Goal: Book appointment/travel/reservation

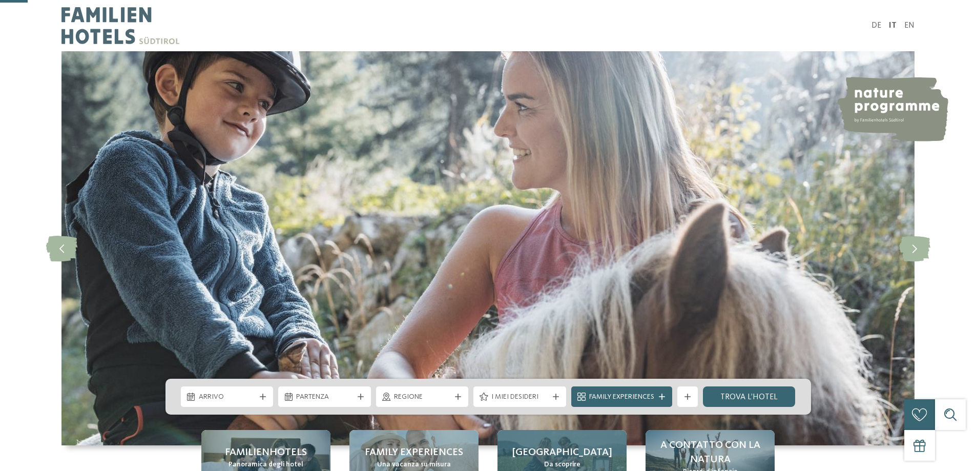
scroll to position [256, 0]
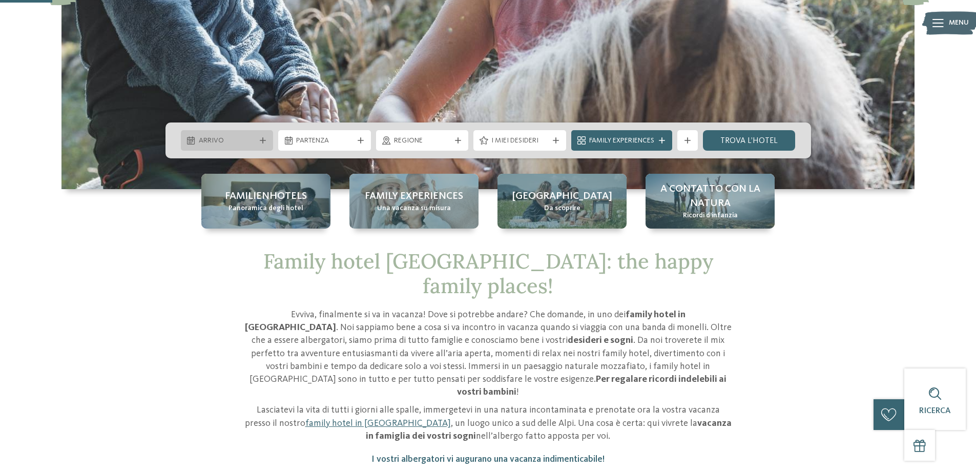
click at [261, 140] on icon at bounding box center [263, 140] width 6 height 6
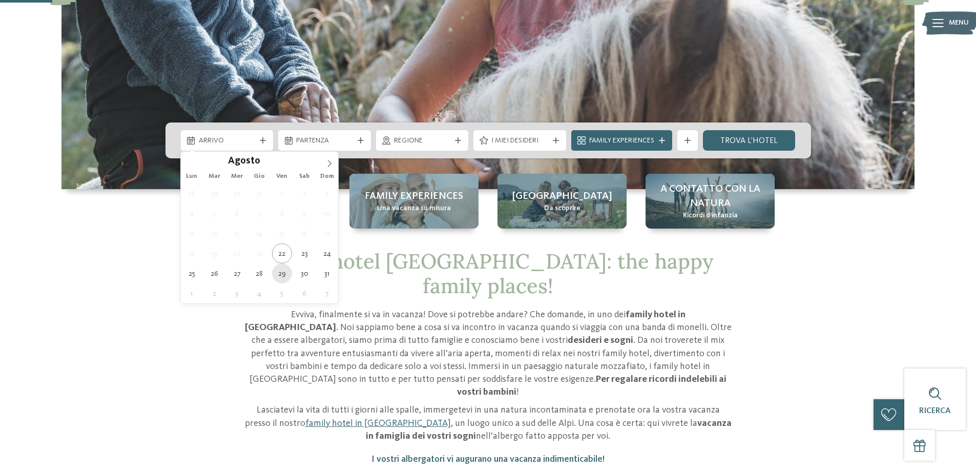
type div "29.08.2025"
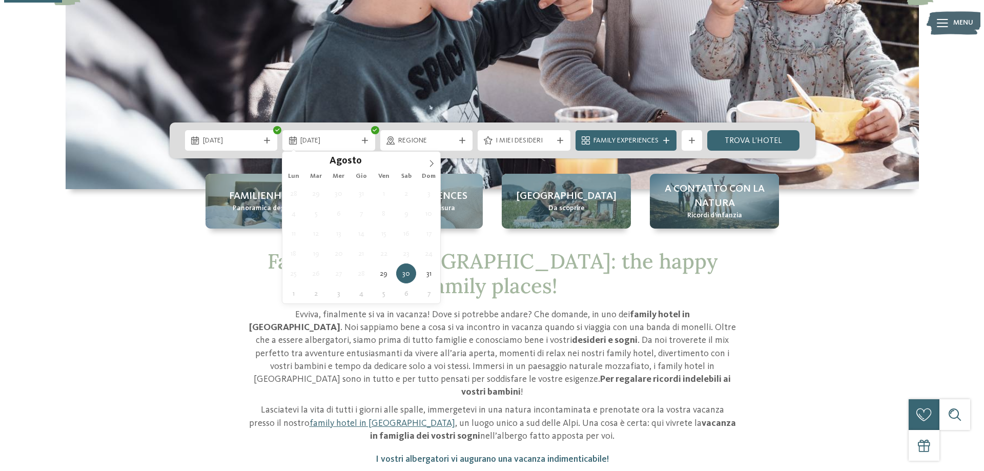
scroll to position [308, 0]
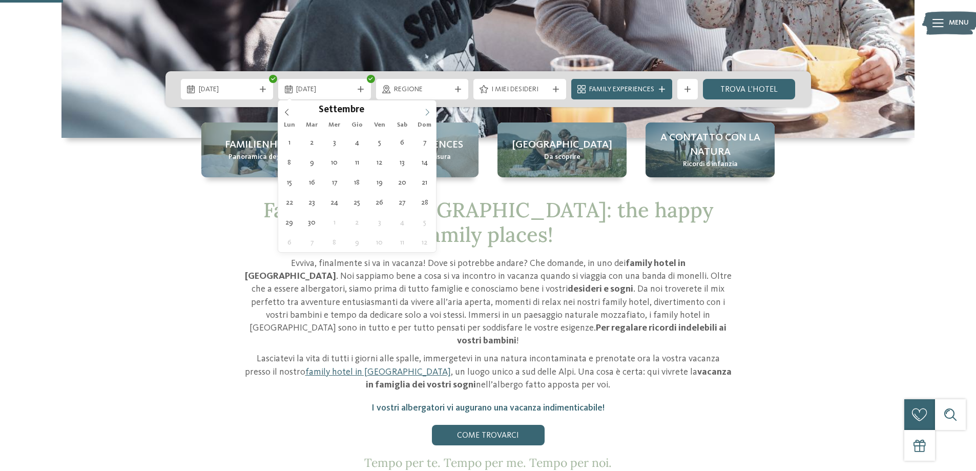
click at [427, 110] on icon at bounding box center [427, 112] width 4 height 7
type div "03.09.2025"
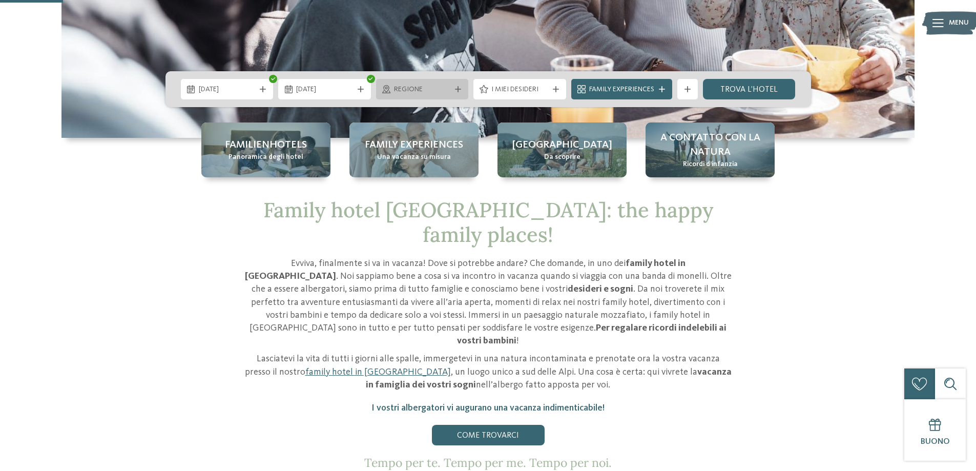
click at [450, 89] on span "Regione" at bounding box center [422, 90] width 57 height 10
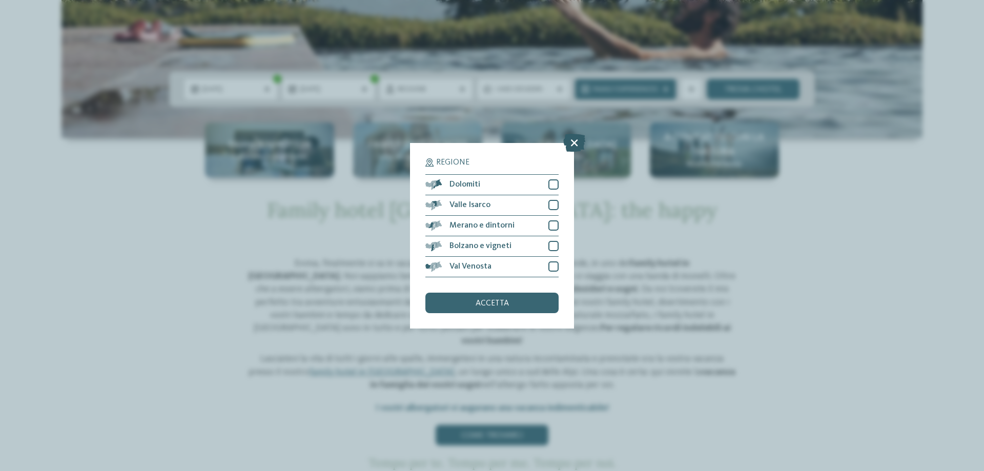
click at [578, 145] on icon at bounding box center [574, 142] width 22 height 18
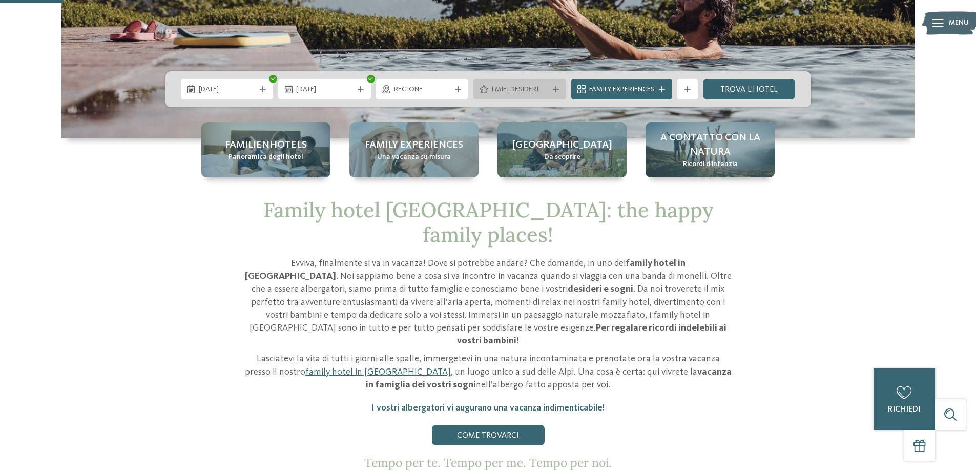
click at [504, 91] on span "I miei desideri" at bounding box center [520, 90] width 57 height 10
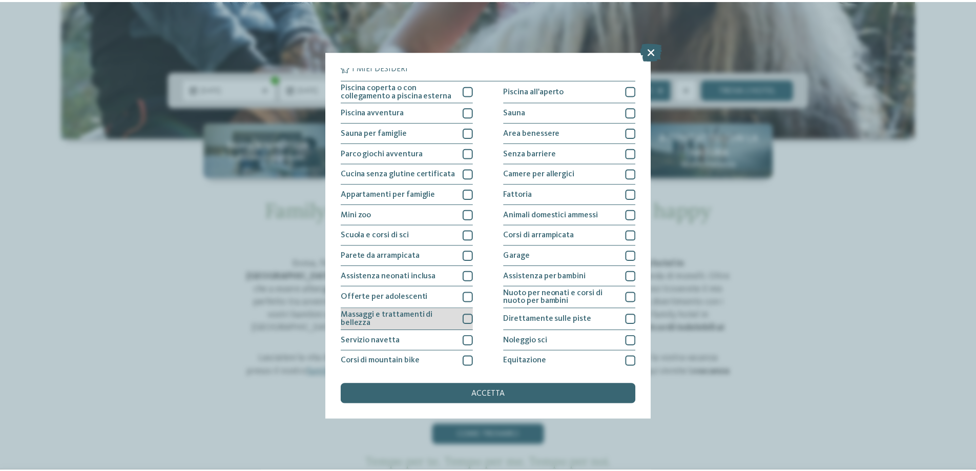
scroll to position [0, 0]
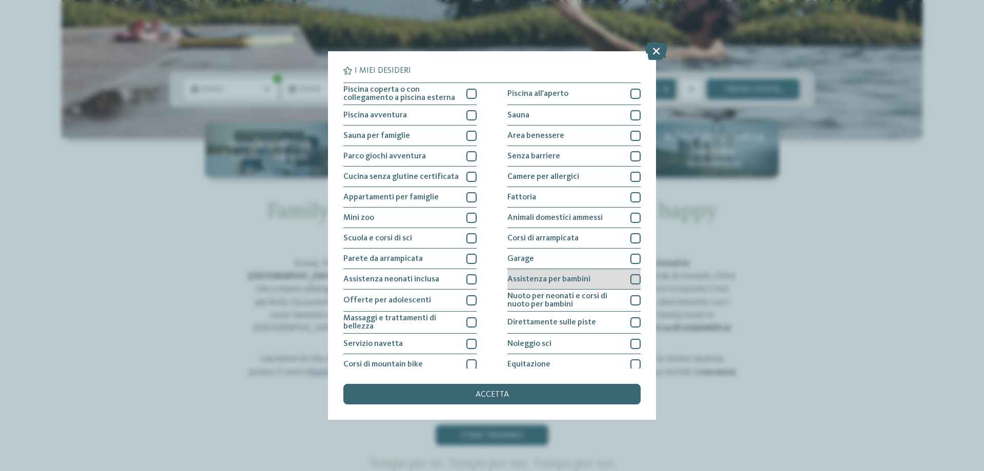
click at [563, 279] on span "Assistenza per bambini" at bounding box center [548, 279] width 83 height 8
click at [557, 397] on div "accetta" at bounding box center [491, 394] width 297 height 21
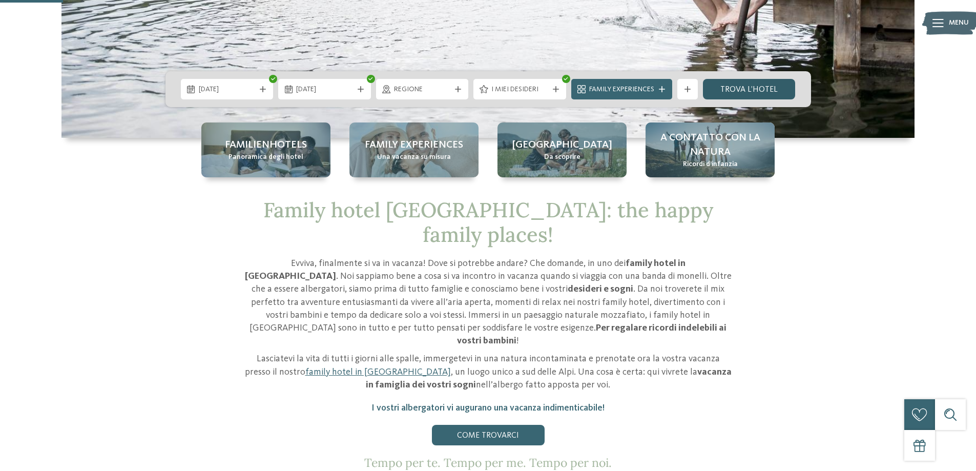
click at [748, 87] on link "trova l’hotel" at bounding box center [749, 89] width 93 height 21
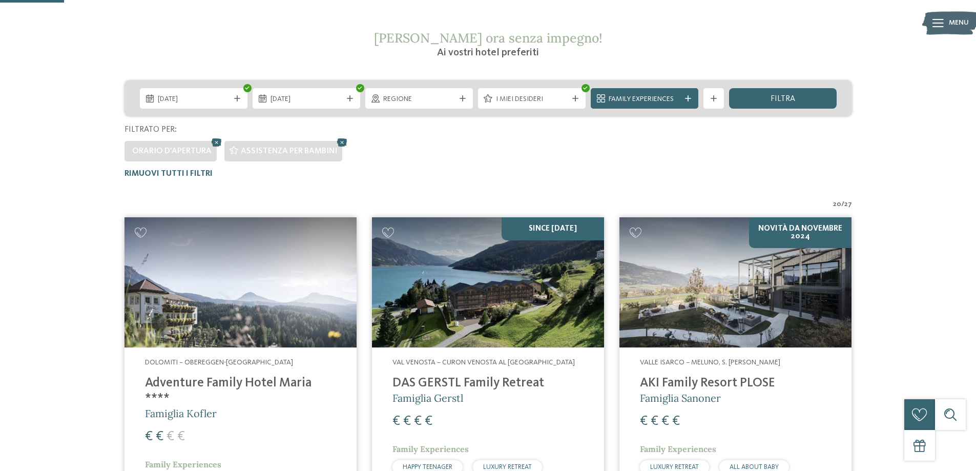
scroll to position [182, 0]
click at [663, 101] on span "Family Experiences" at bounding box center [645, 100] width 72 height 10
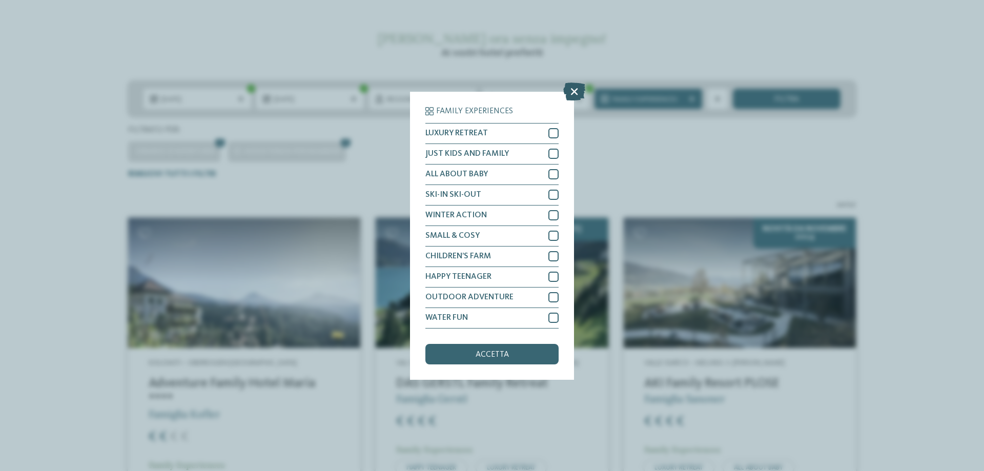
click at [573, 95] on icon at bounding box center [574, 91] width 22 height 18
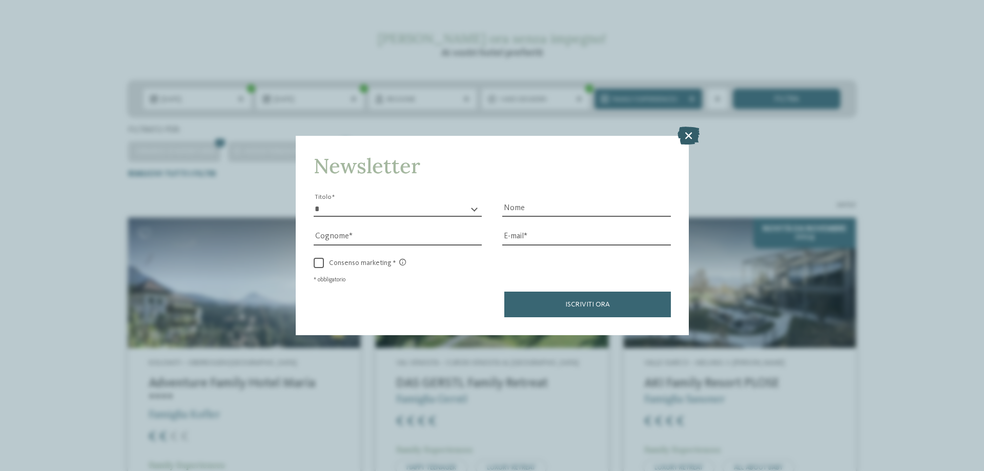
click at [688, 136] on icon at bounding box center [689, 136] width 22 height 18
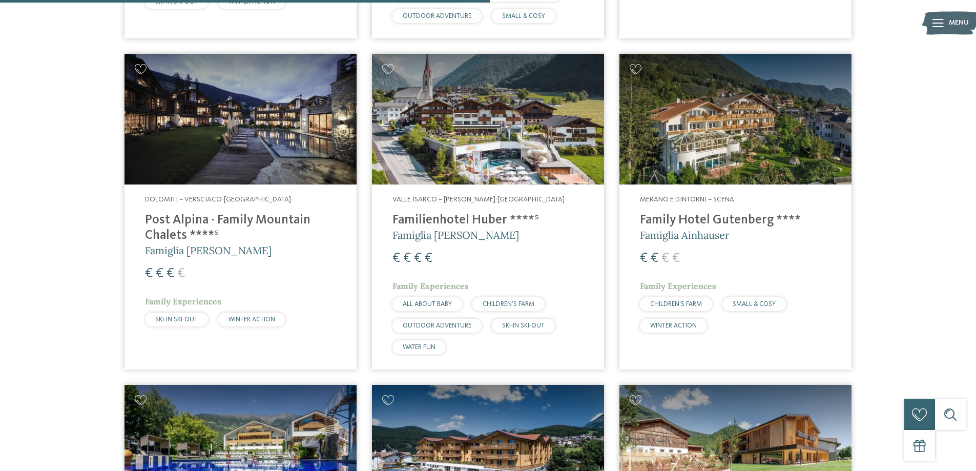
scroll to position [1361, 0]
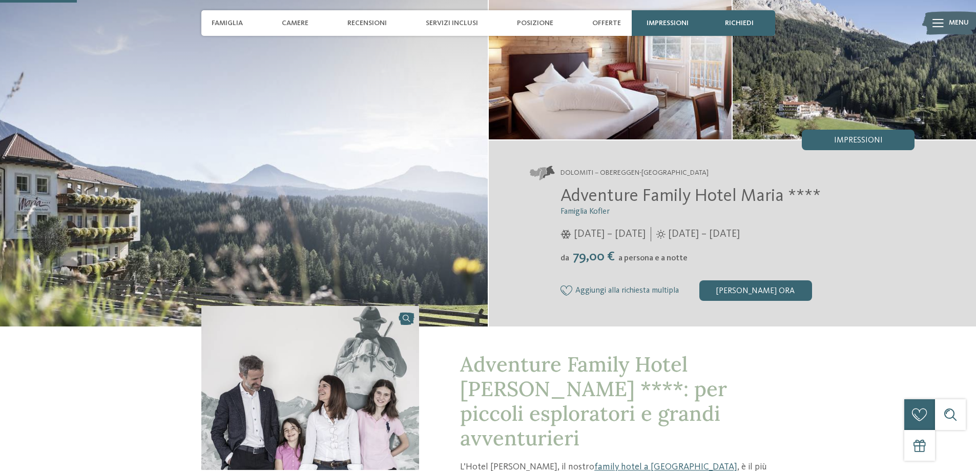
scroll to position [256, 0]
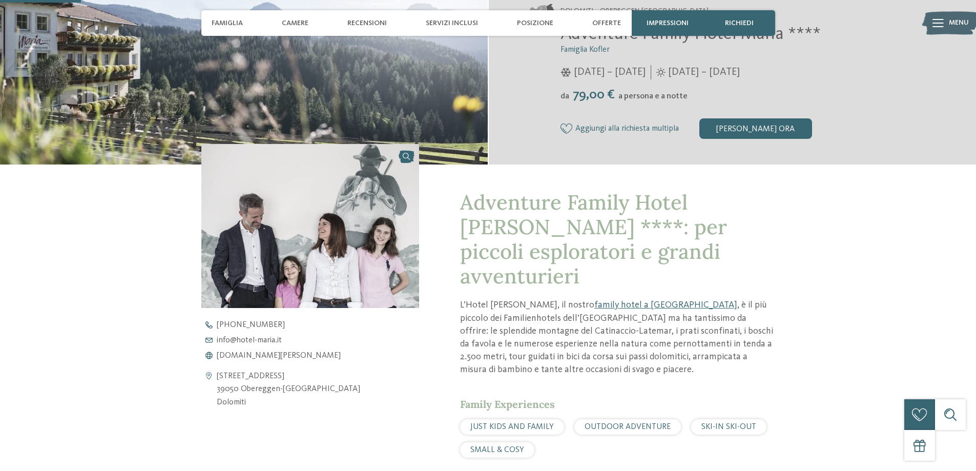
click at [700, 299] on p "L’[GEOGRAPHIC_DATA][PERSON_NAME], il nostro family hotel a [GEOGRAPHIC_DATA] , …" at bounding box center [617, 337] width 315 height 77
drag, startPoint x: 690, startPoint y: 280, endPoint x: 797, endPoint y: 280, distance: 106.1
click at [797, 280] on div "Adventure Family Hotel Maria ****: per piccoli esploratori e grandi avventurier…" at bounding box center [488, 430] width 697 height 531
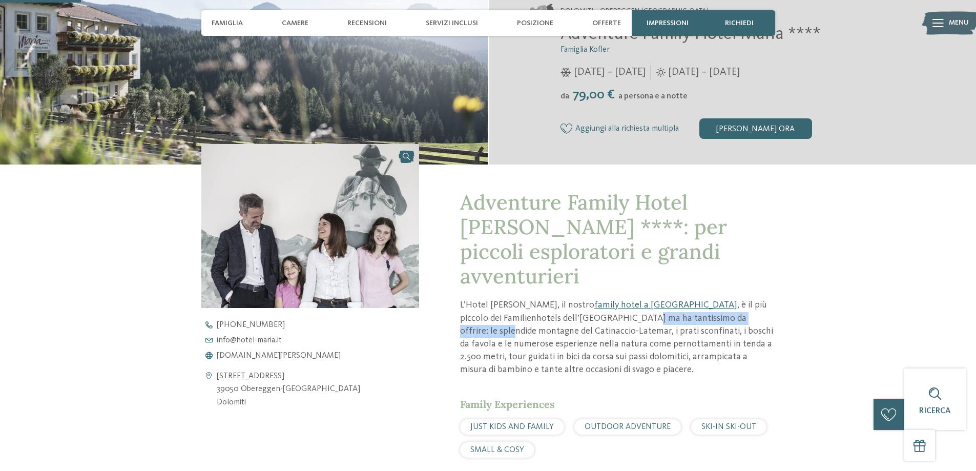
drag, startPoint x: 540, startPoint y: 294, endPoint x: 679, endPoint y: 296, distance: 138.4
click at [679, 299] on p "L’Hotel Maria, il nostro family hotel a Obereggen , è il più piccolo dei Famili…" at bounding box center [617, 337] width 315 height 77
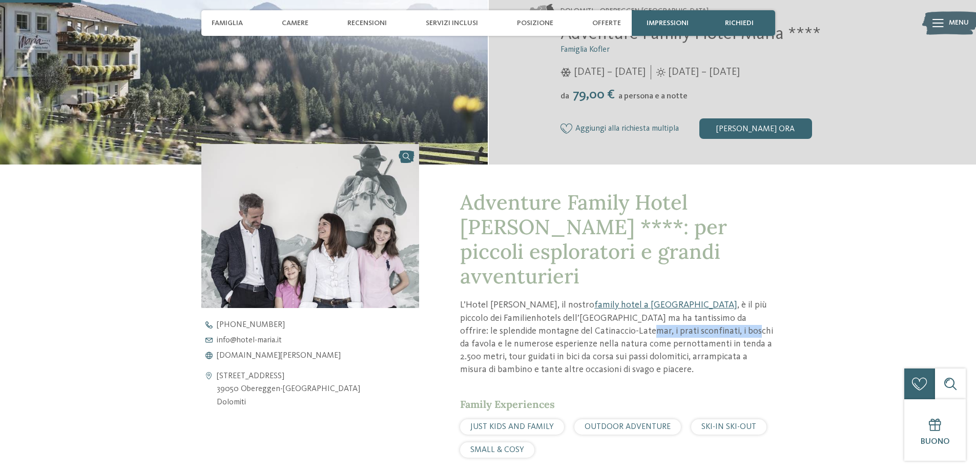
drag, startPoint x: 501, startPoint y: 305, endPoint x: 626, endPoint y: 308, distance: 125.6
click at [609, 308] on p "L’Hotel Maria, il nostro family hotel a Obereggen , è il più piccolo dei Famili…" at bounding box center [617, 337] width 315 height 77
drag, startPoint x: 654, startPoint y: 307, endPoint x: 782, endPoint y: 304, distance: 128.2
click at [782, 304] on div "Adventure Family Hotel Maria ****: per piccoli esploratori e grandi avventurier…" at bounding box center [488, 430] width 697 height 531
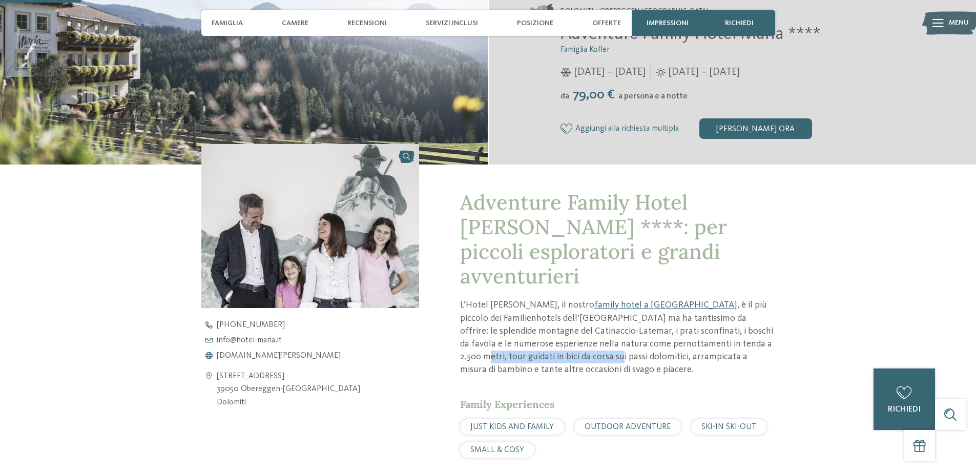
drag, startPoint x: 636, startPoint y: 317, endPoint x: 769, endPoint y: 322, distance: 133.9
click at [769, 322] on p "L’Hotel Maria, il nostro family hotel a Obereggen , è il più piccolo dei Famili…" at bounding box center [617, 337] width 315 height 77
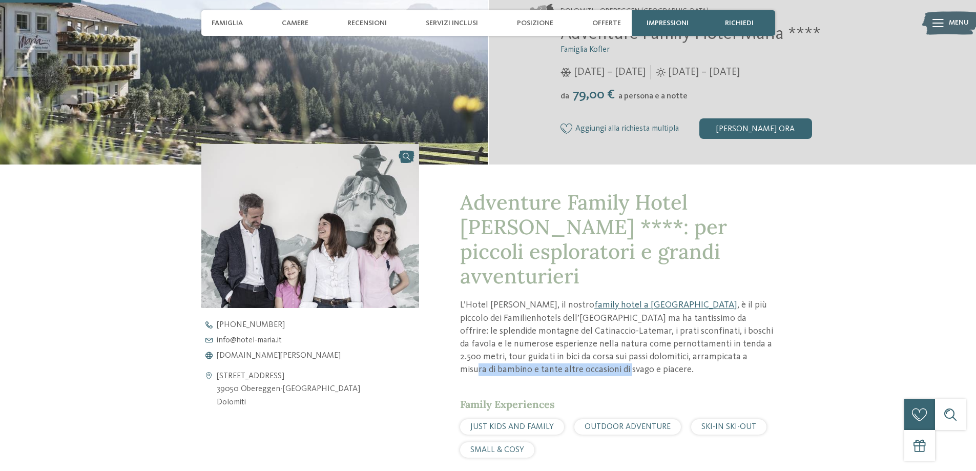
drag, startPoint x: 598, startPoint y: 335, endPoint x: 767, endPoint y: 335, distance: 169.7
click at [758, 334] on p "L’Hotel Maria, il nostro family hotel a Obereggen , è il più piccolo dei Famili…" at bounding box center [617, 337] width 315 height 77
click at [769, 335] on p "L’Hotel Maria, il nostro family hotel a Obereggen , è il più piccolo dei Famili…" at bounding box center [617, 337] width 315 height 77
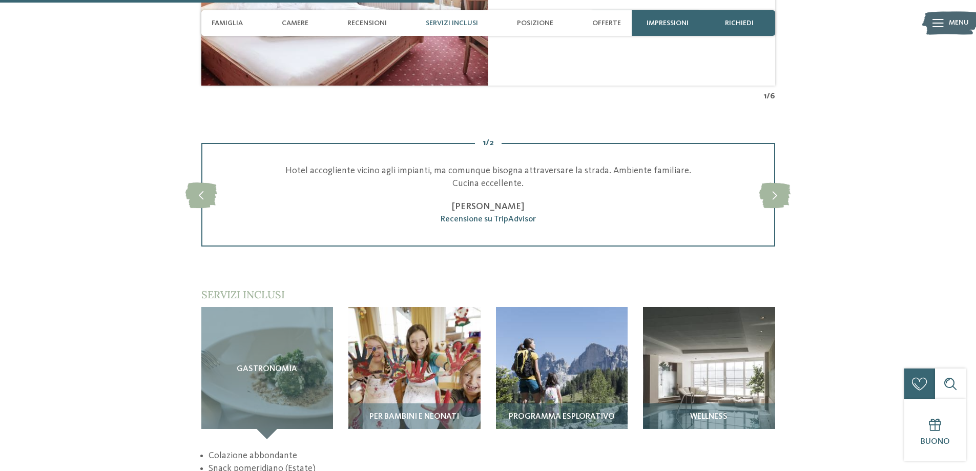
scroll to position [1384, 0]
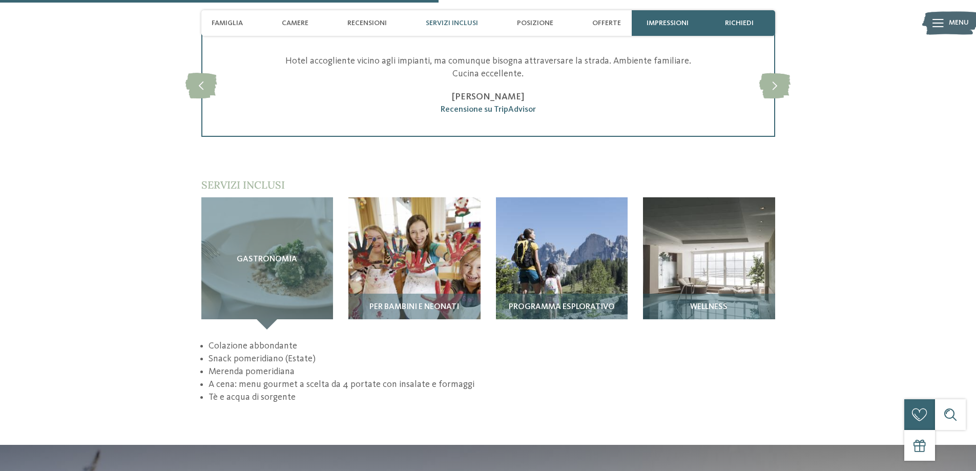
drag, startPoint x: 443, startPoint y: 279, endPoint x: 591, endPoint y: 341, distance: 160.4
drag, startPoint x: 591, startPoint y: 341, endPoint x: 444, endPoint y: 261, distance: 167.6
click at [444, 261] on img at bounding box center [415, 263] width 132 height 132
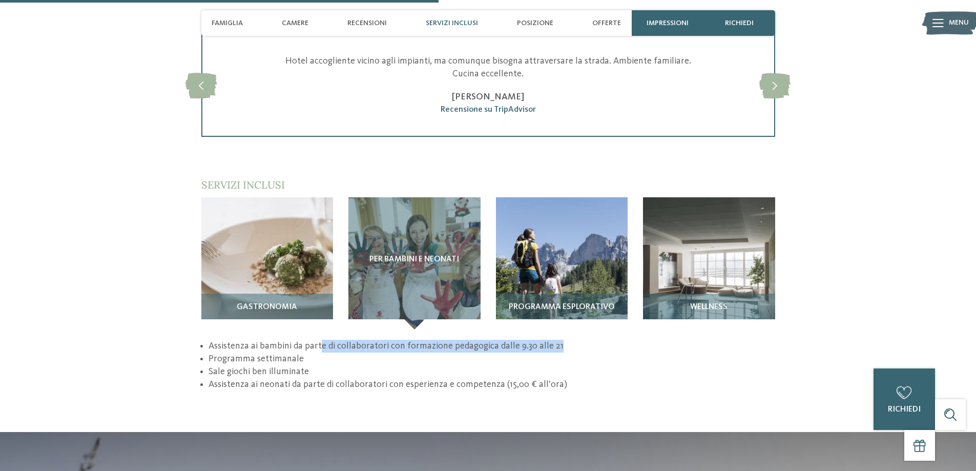
drag, startPoint x: 321, startPoint y: 318, endPoint x: 556, endPoint y: 323, distance: 234.8
click at [556, 340] on li "Assistenza ai bambini da parte di collaboratori con formazione pedagogica dalle…" at bounding box center [492, 346] width 566 height 13
click at [583, 340] on li "Assistenza ai bambini da parte di collaboratori con formazione pedagogica dalle…" at bounding box center [492, 346] width 566 height 13
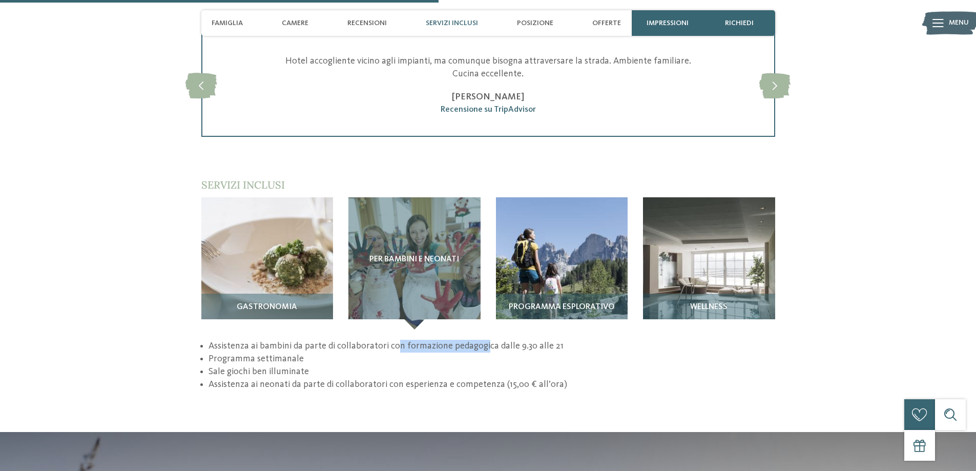
drag, startPoint x: 397, startPoint y: 322, endPoint x: 482, endPoint y: 324, distance: 85.1
click at [482, 340] on li "Assistenza ai bambini da parte di collaboratori con formazione pedagogica dalle…" at bounding box center [492, 346] width 566 height 13
click at [550, 353] on li "Programma settimanale" at bounding box center [492, 359] width 566 height 13
drag, startPoint x: 241, startPoint y: 336, endPoint x: 297, endPoint y: 337, distance: 55.9
click at [298, 353] on li "Programma settimanale" at bounding box center [492, 359] width 566 height 13
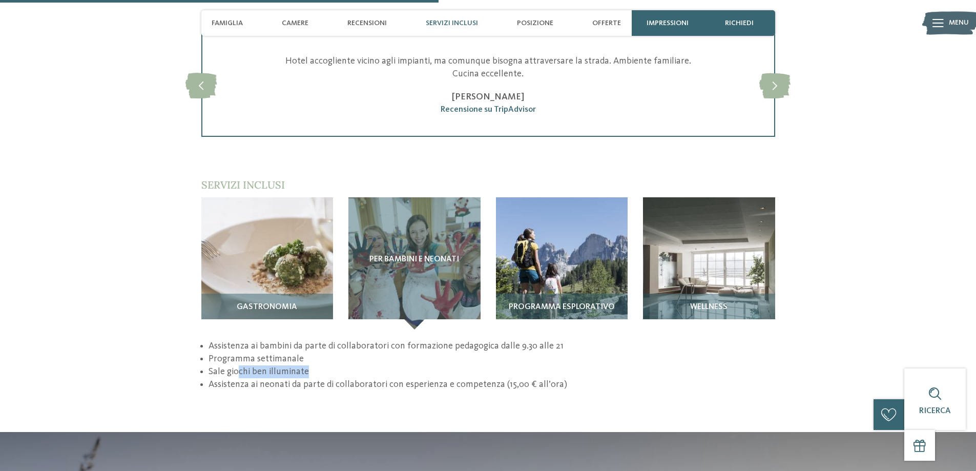
drag, startPoint x: 302, startPoint y: 350, endPoint x: 334, endPoint y: 346, distance: 32.0
click at [334, 365] on li "Sale giochi ben illuminate" at bounding box center [492, 371] width 566 height 13
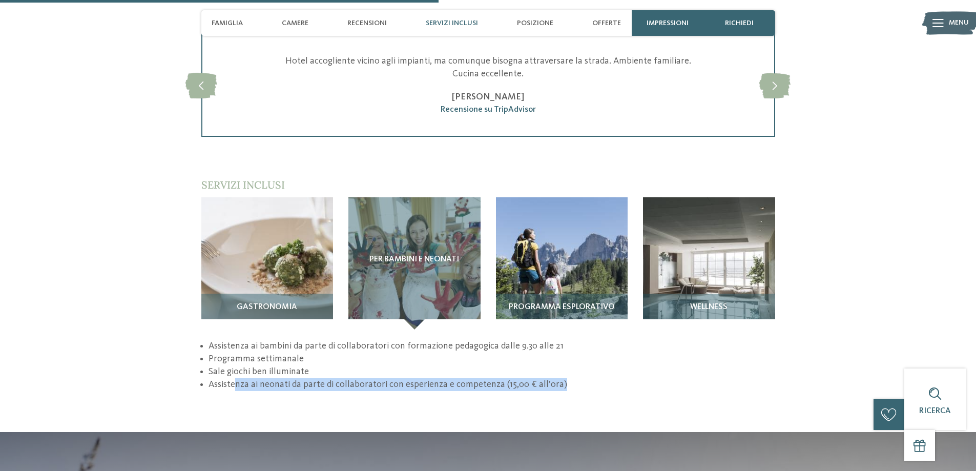
drag, startPoint x: 243, startPoint y: 358, endPoint x: 594, endPoint y: 355, distance: 351.1
click at [594, 378] on li "Assistenza ai neonati da parte di collaboratori con esperienza e competenza (15…" at bounding box center [492, 384] width 566 height 13
click at [606, 378] on li "Assistenza ai neonati da parte di collaboratori con esperienza e competenza (15…" at bounding box center [492, 384] width 566 height 13
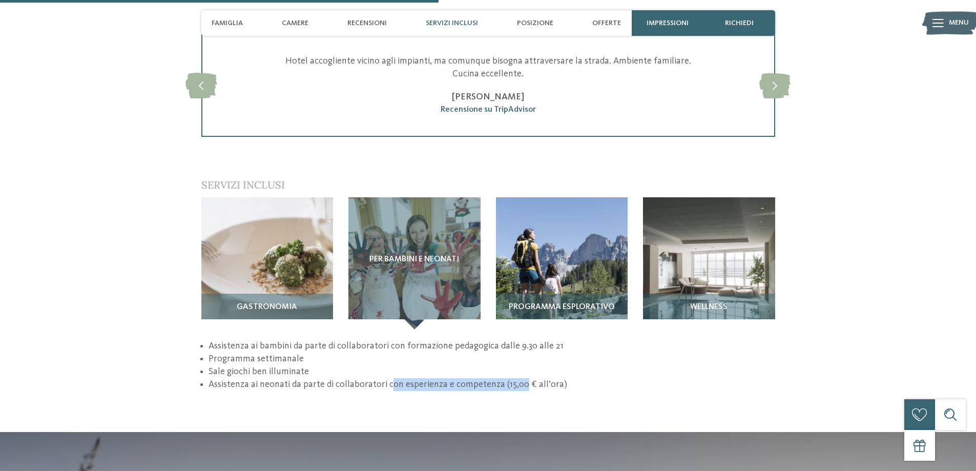
drag, startPoint x: 430, startPoint y: 363, endPoint x: 526, endPoint y: 362, distance: 96.4
click at [524, 378] on li "Assistenza ai neonati da parte di collaboratori con esperienza e competenza (15…" at bounding box center [492, 384] width 566 height 13
click at [622, 378] on li "Assistenza ai neonati da parte di collaboratori con esperienza e competenza (15…" at bounding box center [492, 384] width 566 height 13
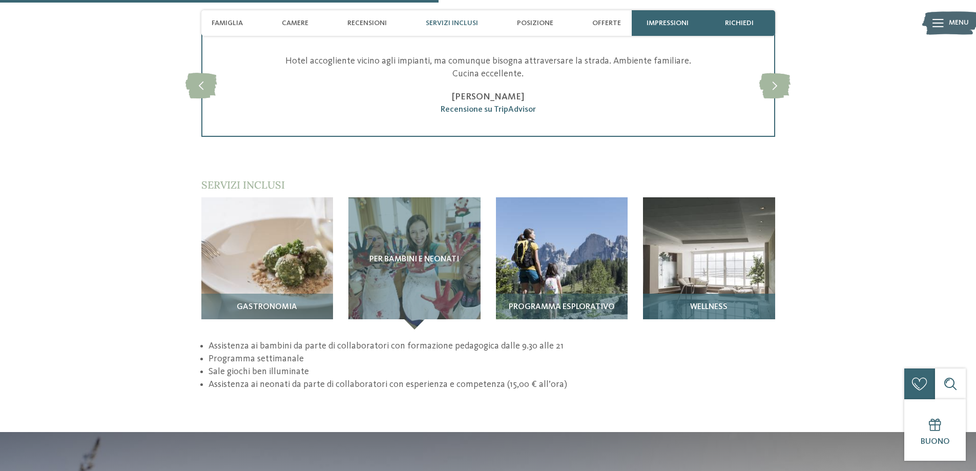
click at [727, 303] on span "Wellness" at bounding box center [708, 307] width 37 height 9
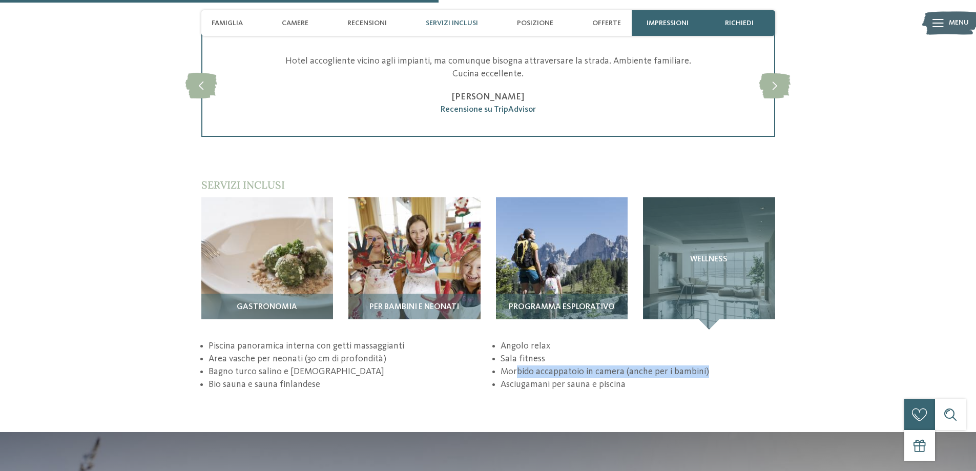
drag, startPoint x: 519, startPoint y: 342, endPoint x: 704, endPoint y: 346, distance: 185.1
click at [704, 365] on li "Morbido accappatoio in camera (anche per i bambini)" at bounding box center [638, 371] width 274 height 13
drag, startPoint x: 535, startPoint y: 363, endPoint x: 620, endPoint y: 361, distance: 85.6
click at [620, 378] on li "Asciugamani per sauna e piscina" at bounding box center [638, 384] width 274 height 13
click at [674, 367] on div "torna alla panoramica degli alberghi da Impressioni" at bounding box center [488, 145] width 976 height 2956
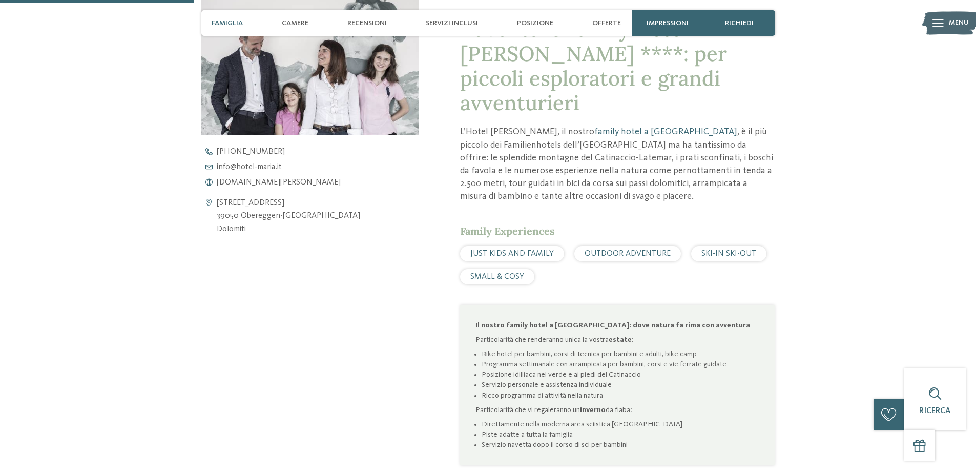
scroll to position [308, 0]
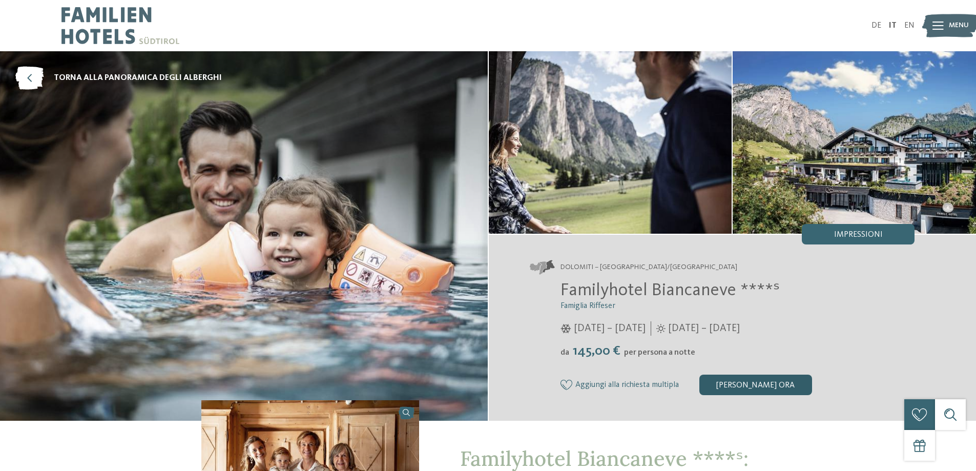
click at [747, 380] on div "[PERSON_NAME] ora" at bounding box center [756, 385] width 113 height 21
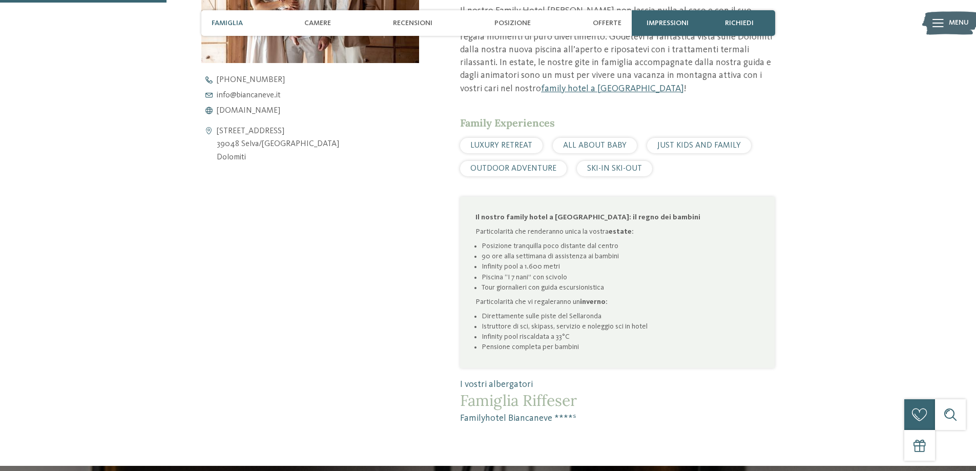
scroll to position [464, 0]
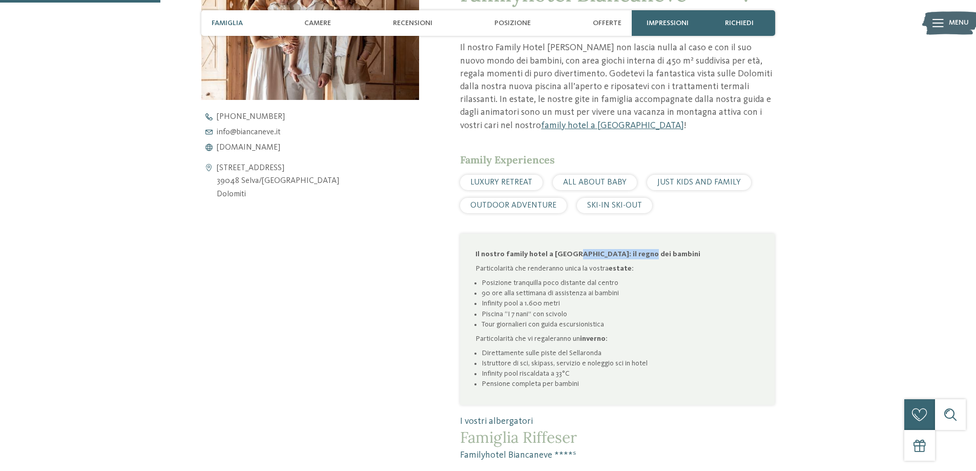
drag, startPoint x: 567, startPoint y: 256, endPoint x: 646, endPoint y: 258, distance: 78.5
click at [646, 258] on p "Il nostro family hotel a Selva: il regno dei bambini" at bounding box center [618, 254] width 284 height 10
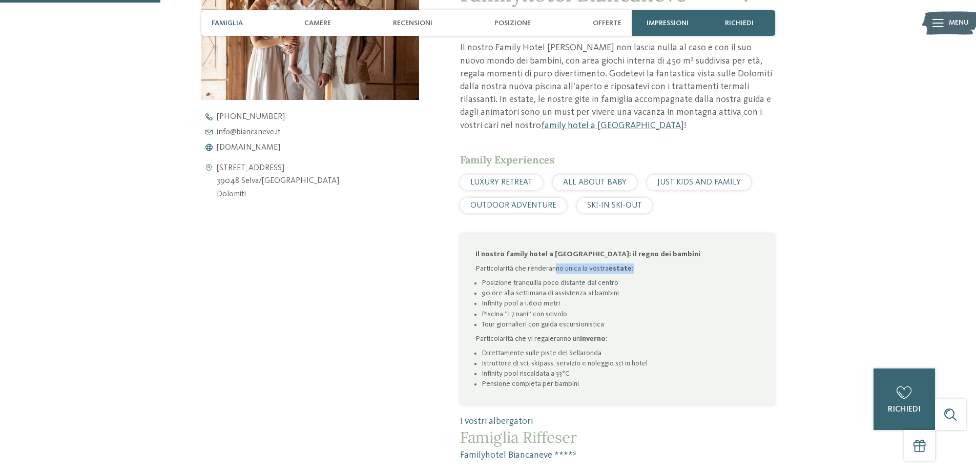
drag, startPoint x: 555, startPoint y: 267, endPoint x: 659, endPoint y: 261, distance: 103.7
click at [659, 261] on div "Il nostro family hotel a Selva: il regno dei bambini Particolarità che renderan…" at bounding box center [618, 319] width 284 height 140
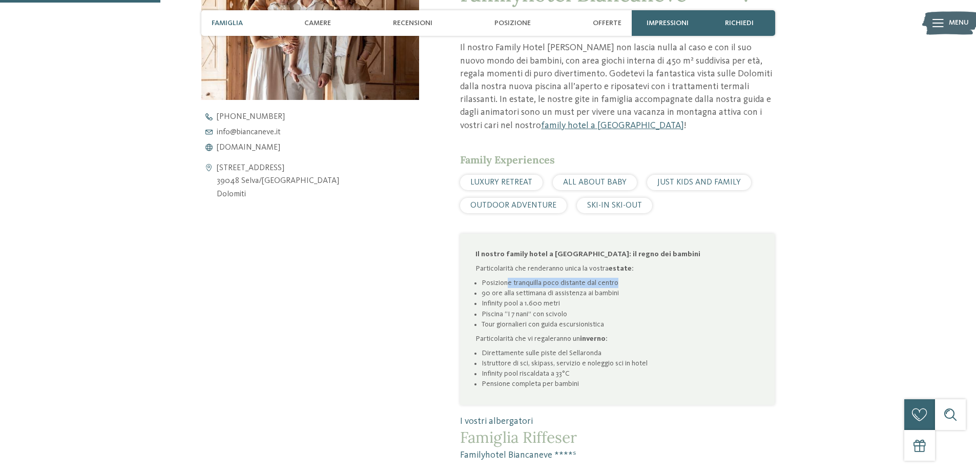
drag, startPoint x: 509, startPoint y: 280, endPoint x: 641, endPoint y: 278, distance: 132.3
click at [641, 278] on li "Posizione tranquilla poco distante dal centro" at bounding box center [621, 283] width 278 height 10
drag, startPoint x: 512, startPoint y: 296, endPoint x: 621, endPoint y: 292, distance: 109.2
click at [619, 292] on li "90 ore alla settimana di assistenza ai bambini" at bounding box center [621, 293] width 278 height 10
click at [637, 299] on li "Infinity pool a 1.600 metri" at bounding box center [621, 303] width 278 height 10
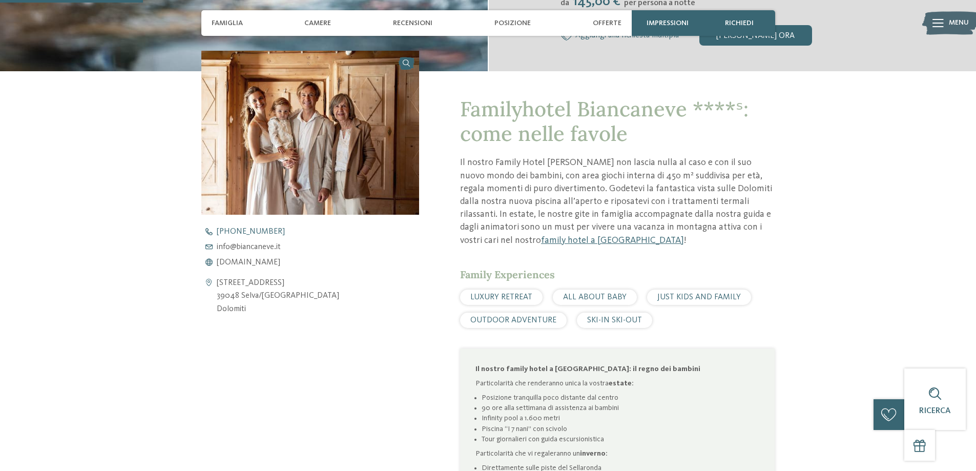
scroll to position [413, 0]
